Goal: Task Accomplishment & Management: Manage account settings

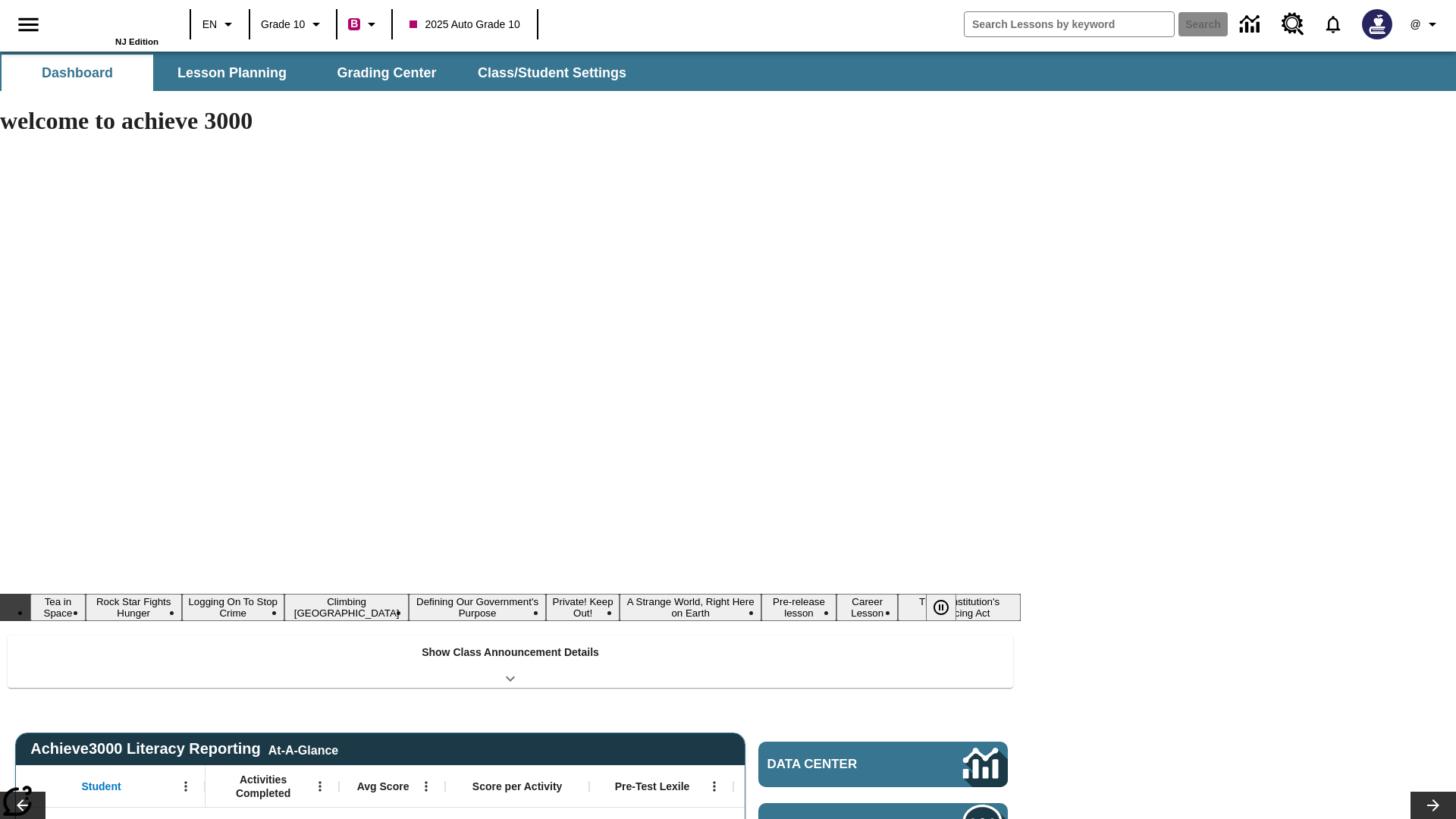
type input "-1"
click at [550, 73] on span "Class/Student Settings" at bounding box center [552, 73] width 148 height 17
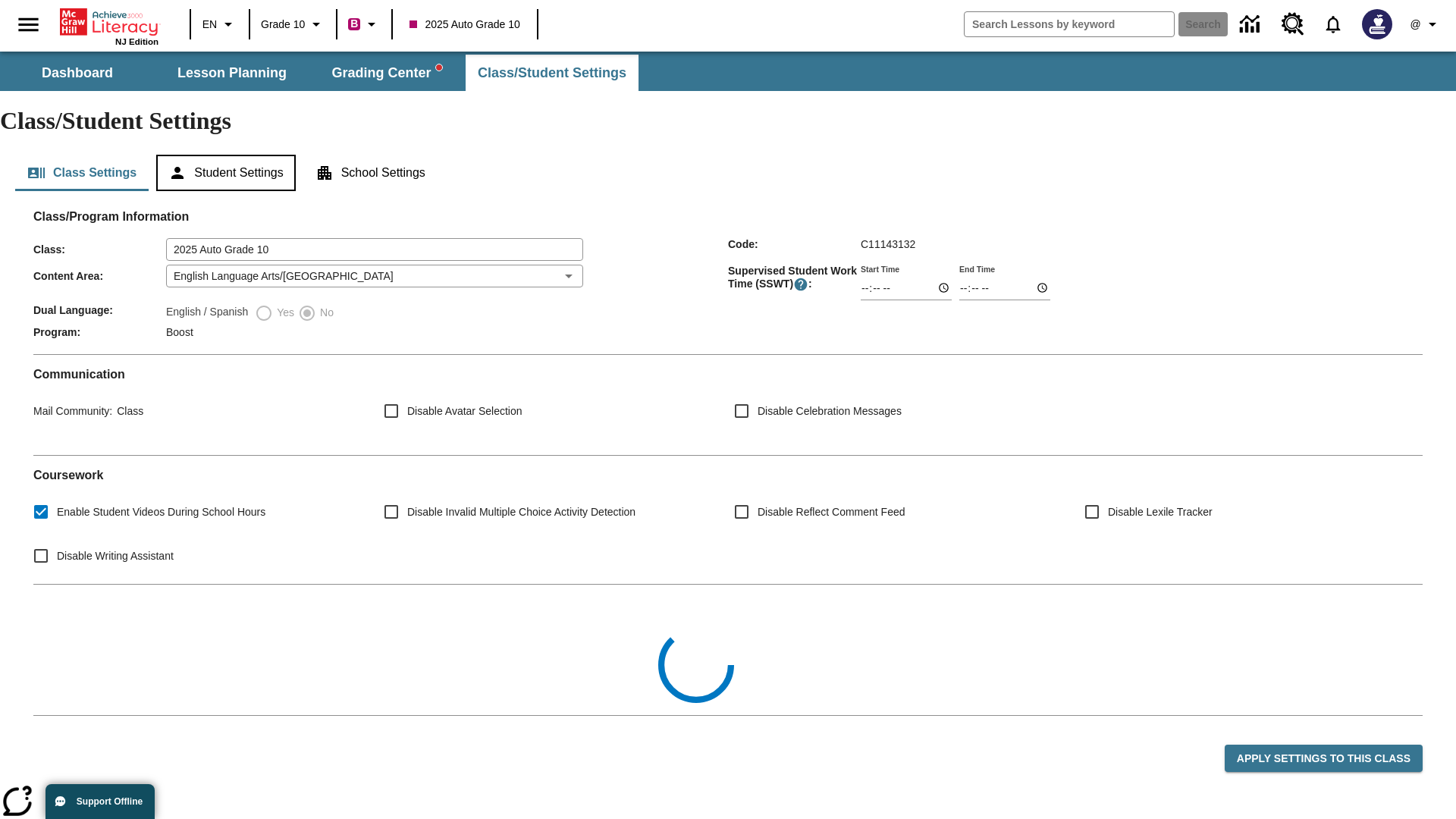
click at [228, 155] on button "Student Settings" at bounding box center [225, 173] width 139 height 36
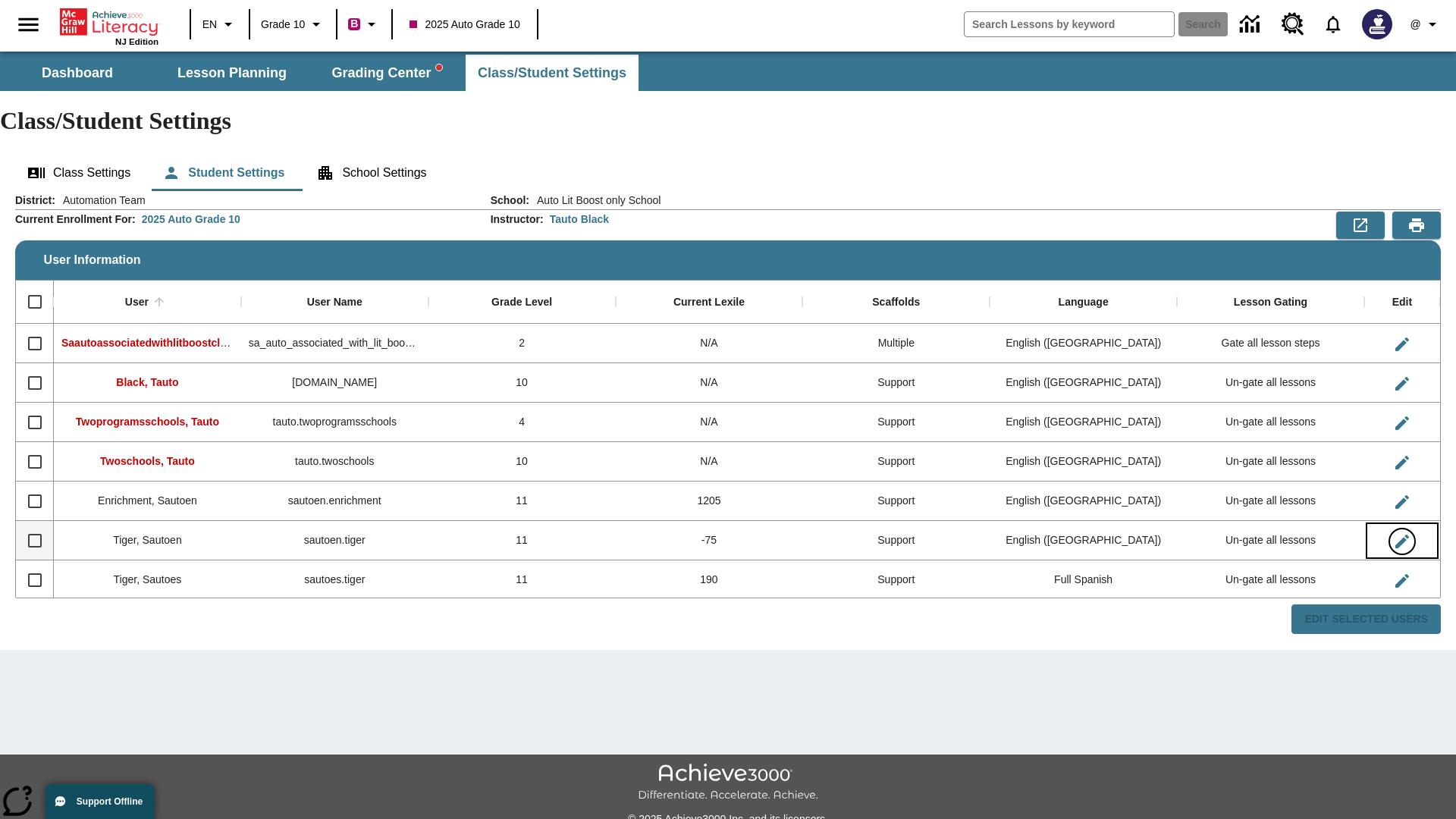
click at [1401, 534] on icon "Edit User" at bounding box center [1402, 541] width 13 height 13
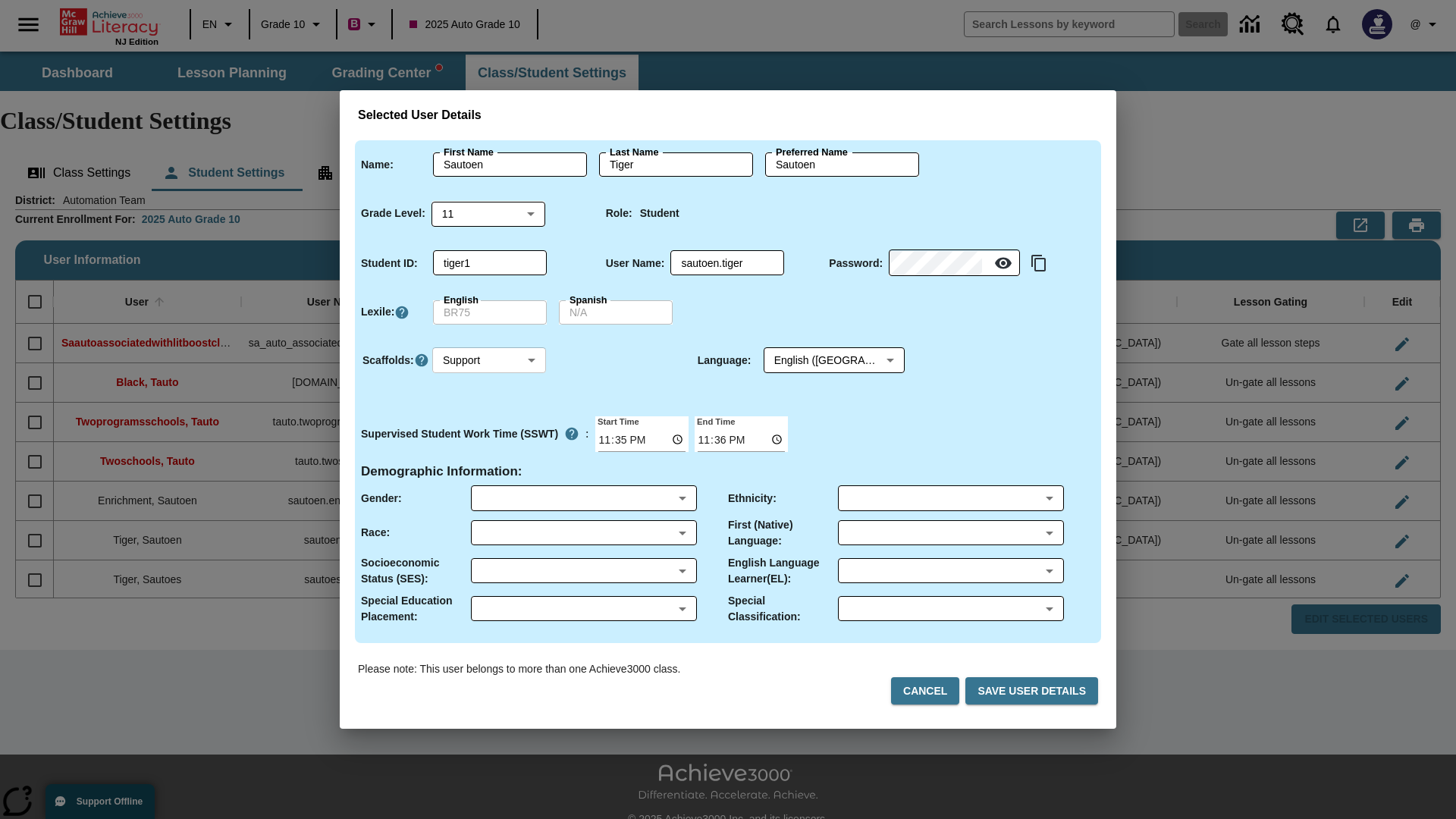
click at [489, 360] on body "Skip to main content NJ Edition EN Grade 10 B 2025 Auto Grade 10 Search 0 @ Das…" at bounding box center [728, 451] width 1456 height 800
click at [489, 416] on li "Support" at bounding box center [489, 416] width 114 height 25
click at [819, 360] on body "Skip to main content NJ Edition EN Grade 10 B 2025 Auto Grade 10 Search 0 @ Das…" at bounding box center [728, 451] width 1456 height 800
click at [489, 360] on body "Skip to main content NJ Edition EN Grade 10 B 2025 Auto Grade 10 Search 0 @ Das…" at bounding box center [728, 451] width 1456 height 800
click at [489, 441] on li "Enrichment" at bounding box center [489, 442] width 114 height 25
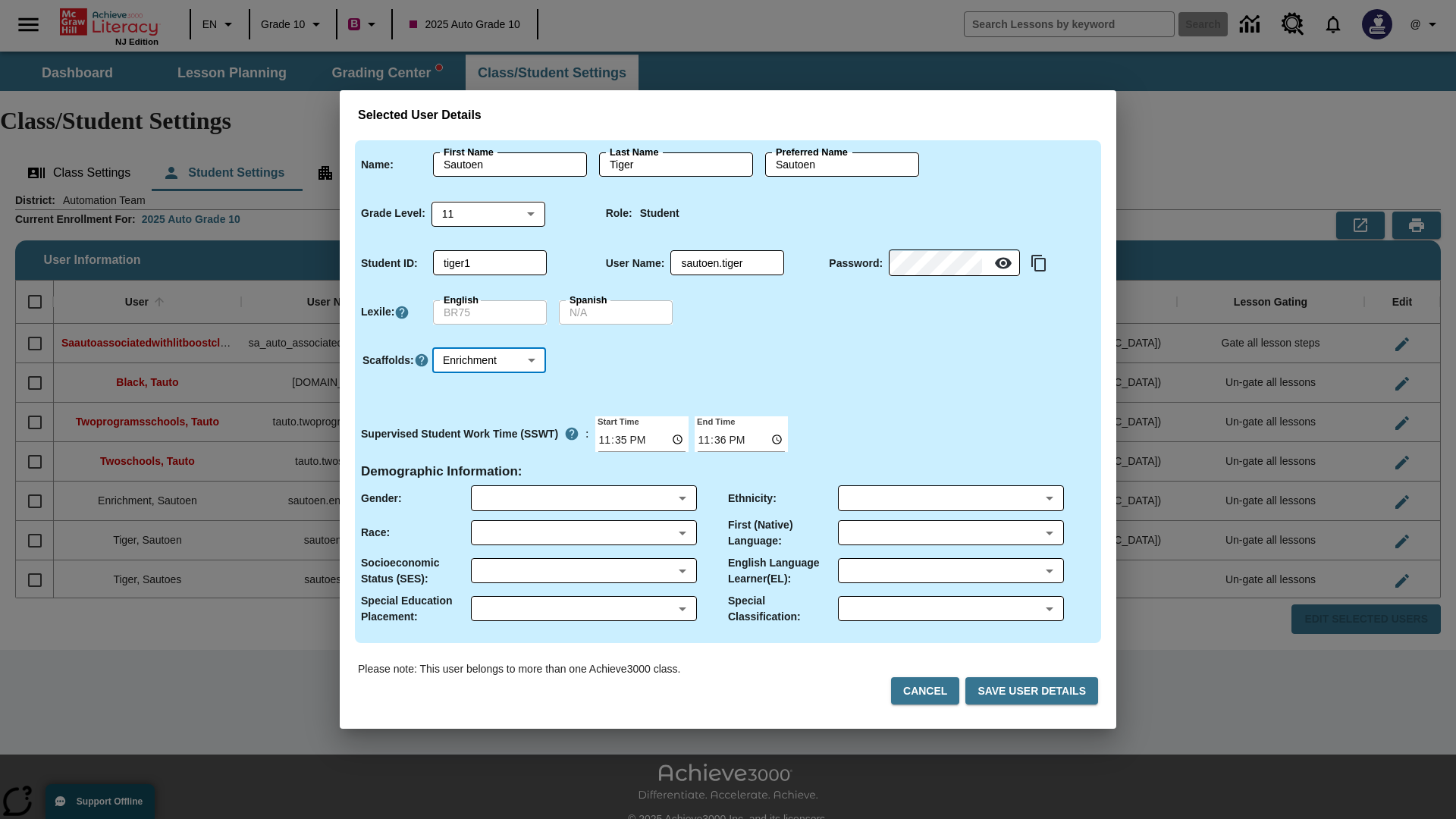
click at [489, 360] on body "Skip to main content NJ Edition EN Grade 10 B 2025 Auto Grade 10 Search 0 @ Das…" at bounding box center [728, 451] width 1456 height 800
type input "0"
